Goal: Complete application form: Complete application form

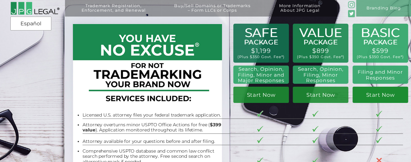
click at [384, 97] on link "Start Now" at bounding box center [381, 95] width 56 height 16
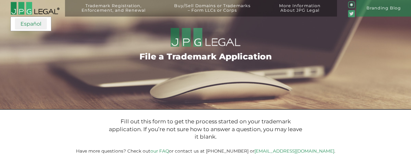
click at [32, 19] on link "Español" at bounding box center [31, 24] width 32 height 12
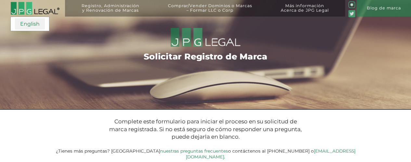
click at [33, 29] on link "English" at bounding box center [30, 24] width 30 height 12
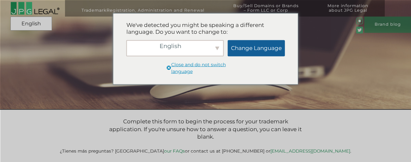
click at [259, 49] on font "Change Language" at bounding box center [256, 48] width 51 height 7
